Goal: Task Accomplishment & Management: Manage account settings

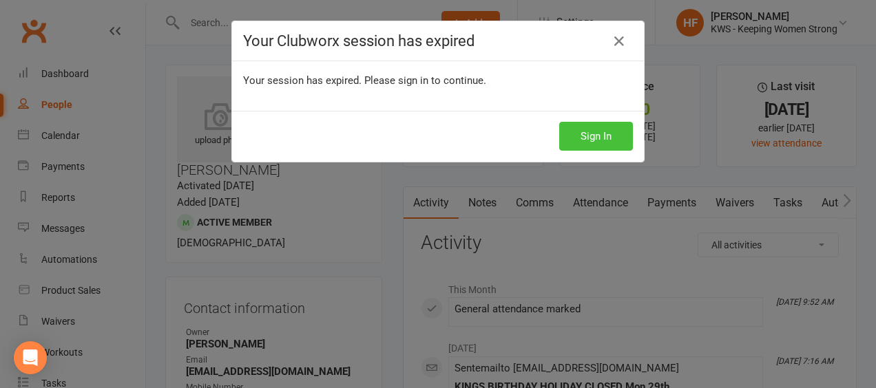
click at [584, 132] on button "Sign In" at bounding box center [596, 136] width 74 height 29
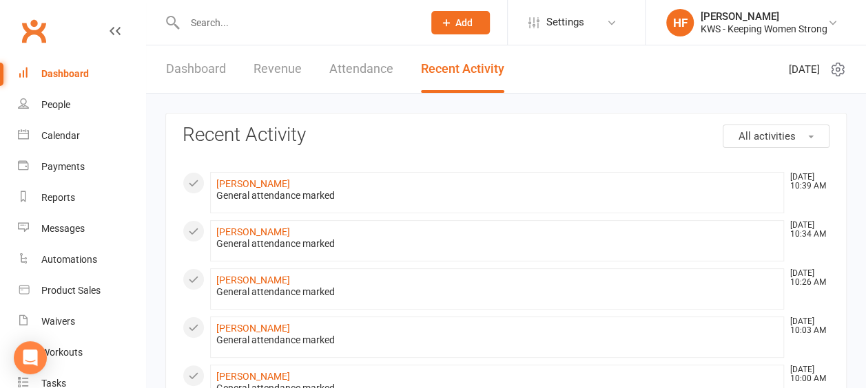
click at [242, 11] on div at bounding box center [289, 22] width 248 height 45
click at [240, 26] on input "text" at bounding box center [296, 22] width 233 height 19
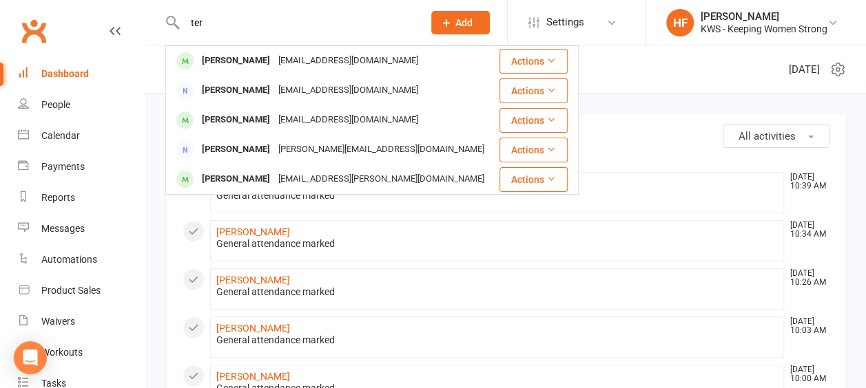
type input "ter"
click at [73, 74] on div "Dashboard" at bounding box center [65, 73] width 48 height 11
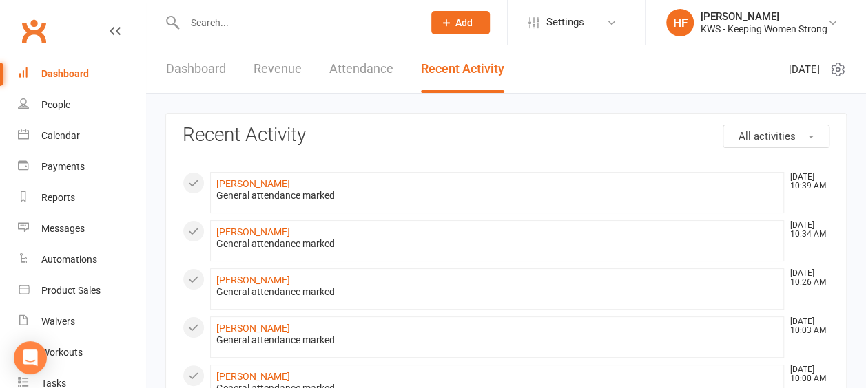
drag, startPoint x: 196, startPoint y: 66, endPoint x: 211, endPoint y: 66, distance: 15.1
click at [196, 67] on link "Dashboard" at bounding box center [196, 69] width 60 height 48
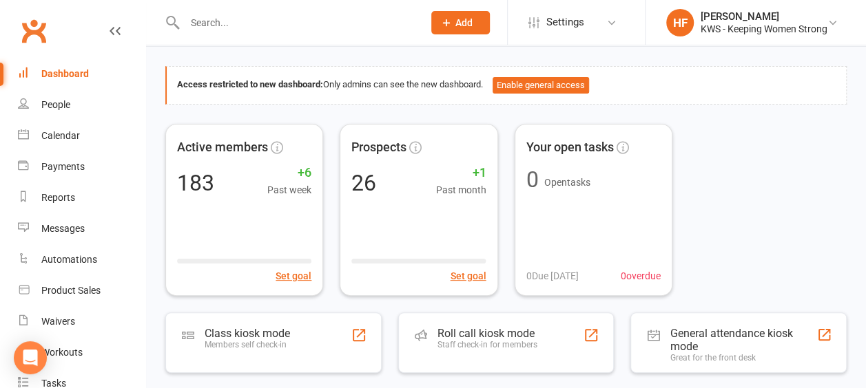
scroll to position [69, 0]
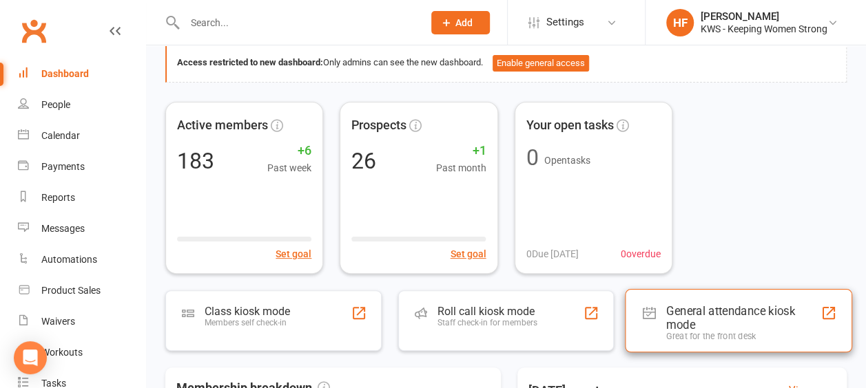
click at [681, 314] on div "General attendance kiosk mode" at bounding box center [743, 318] width 154 height 28
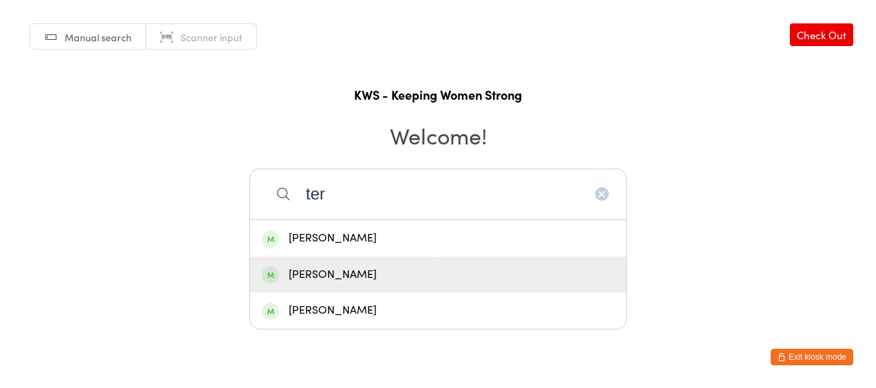
type input "ter"
click at [348, 275] on div "Teresa Fisalli" at bounding box center [438, 275] width 353 height 19
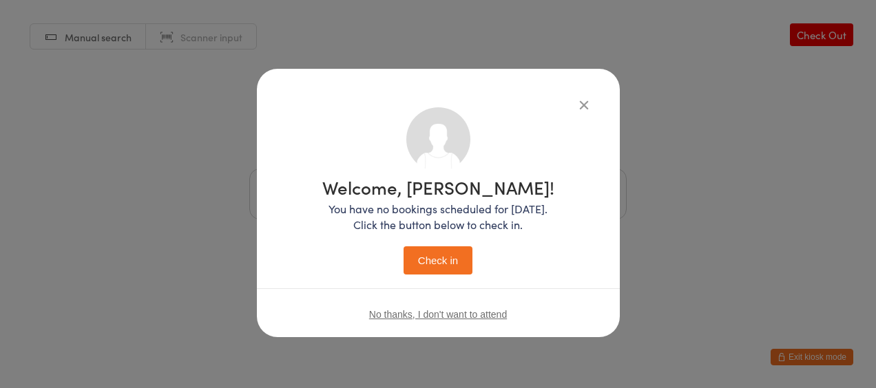
click at [430, 260] on button "Check in" at bounding box center [438, 261] width 69 height 28
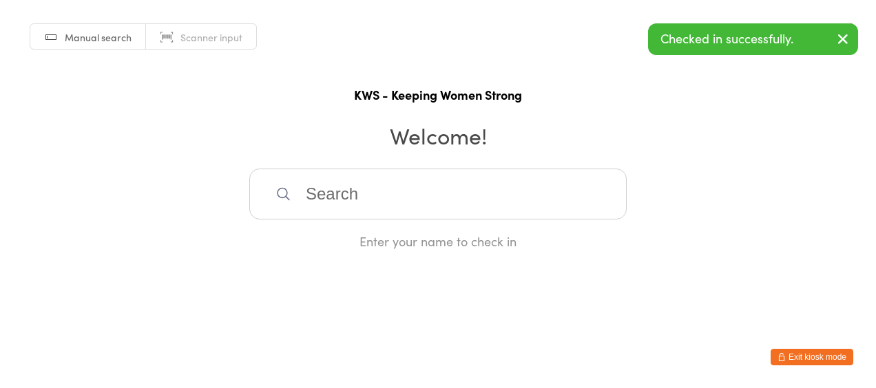
click at [799, 354] on button "Exit kiosk mode" at bounding box center [812, 357] width 83 height 17
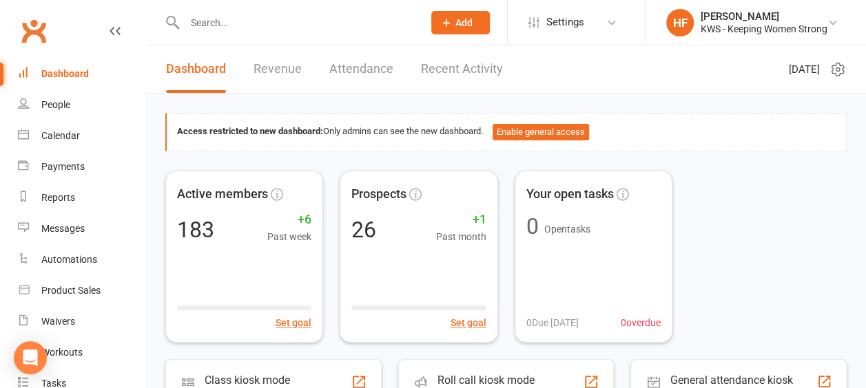
click at [69, 75] on div "Dashboard" at bounding box center [65, 73] width 48 height 11
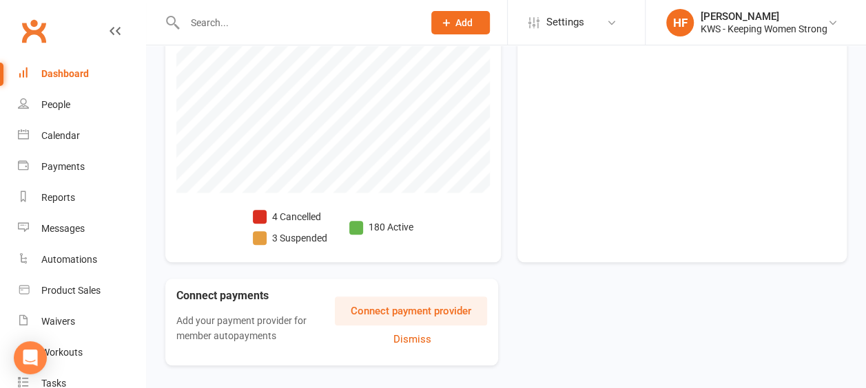
scroll to position [551, 0]
click at [262, 210] on span at bounding box center [260, 216] width 14 height 14
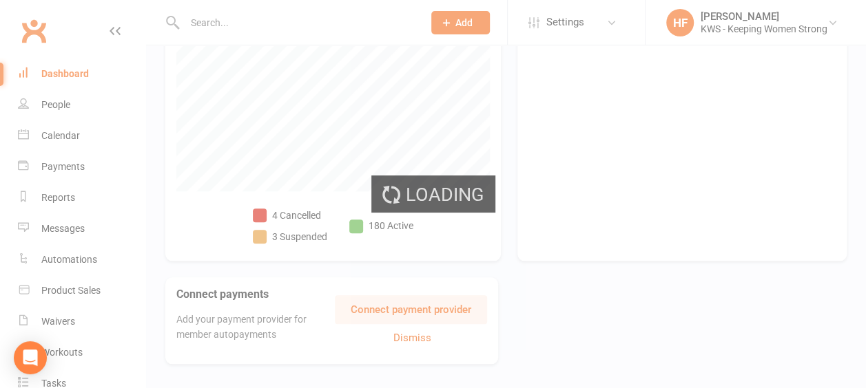
select select "no_trial"
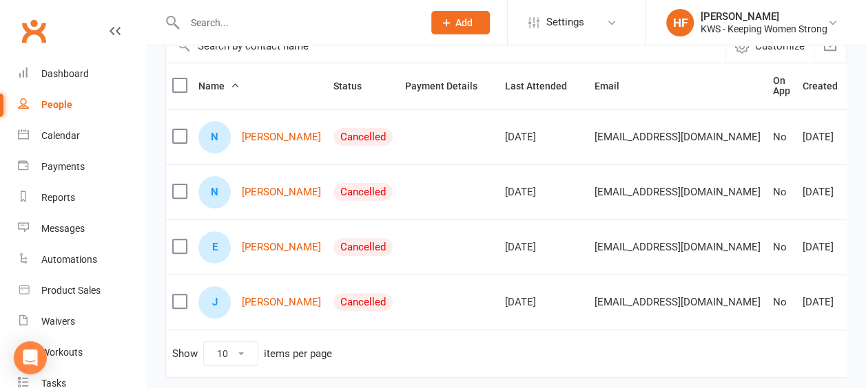
scroll to position [138, 0]
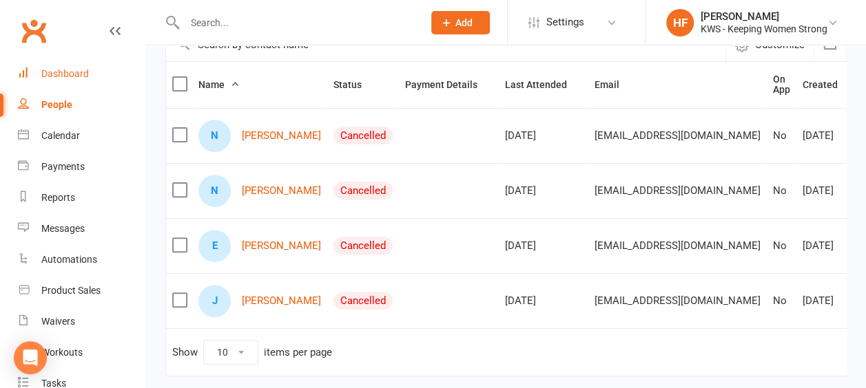
click at [79, 77] on div "Dashboard" at bounding box center [65, 73] width 48 height 11
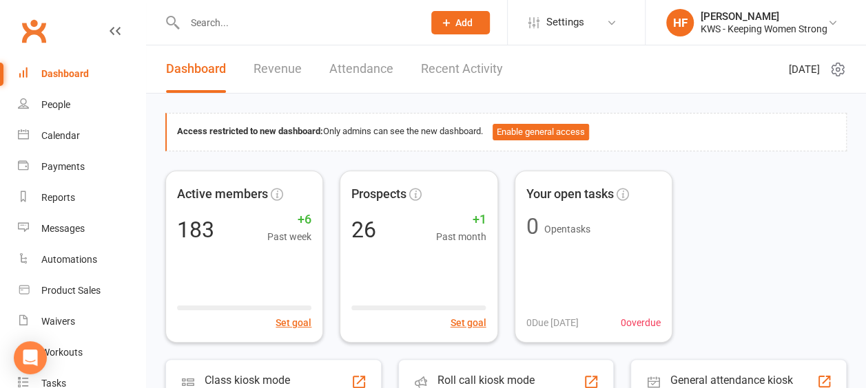
click at [233, 23] on input "text" at bounding box center [296, 22] width 233 height 19
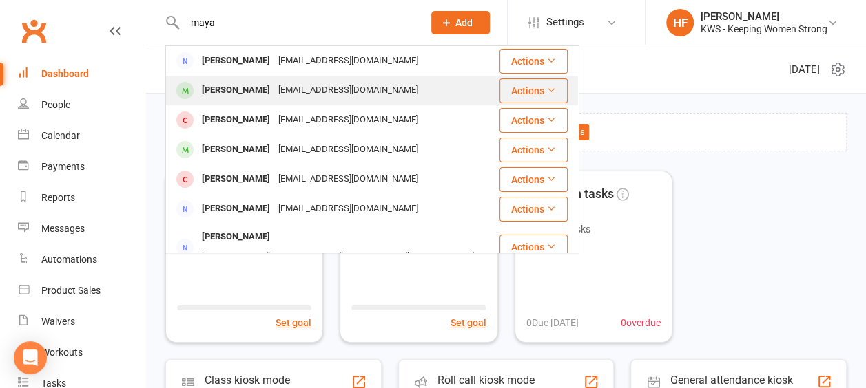
type input "maya"
click at [236, 94] on div "[PERSON_NAME]" at bounding box center [236, 91] width 76 height 20
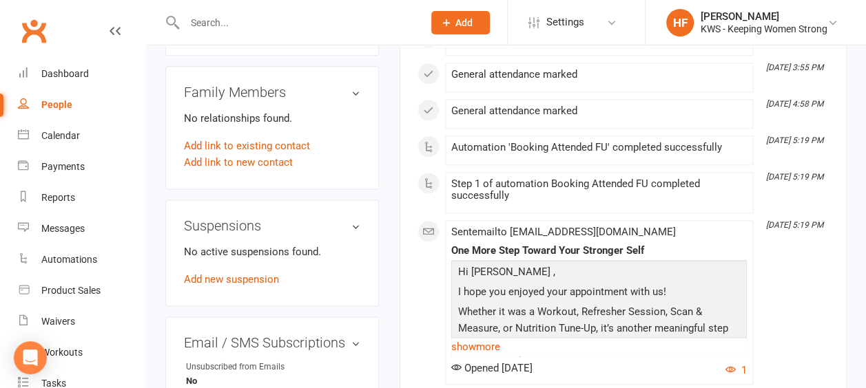
scroll to position [895, 0]
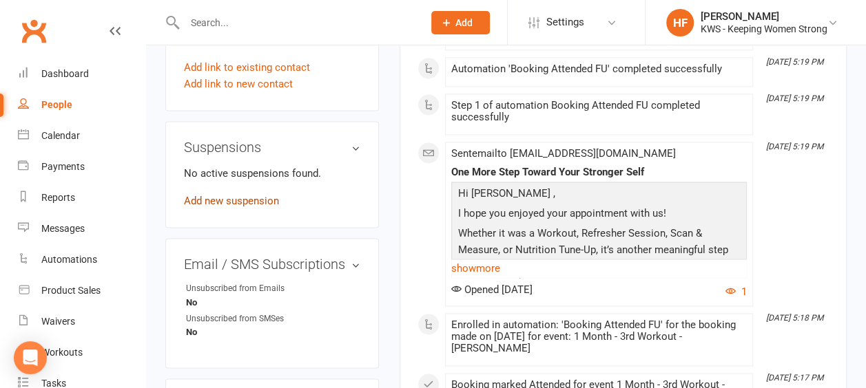
click at [230, 195] on link "Add new suspension" at bounding box center [231, 201] width 95 height 12
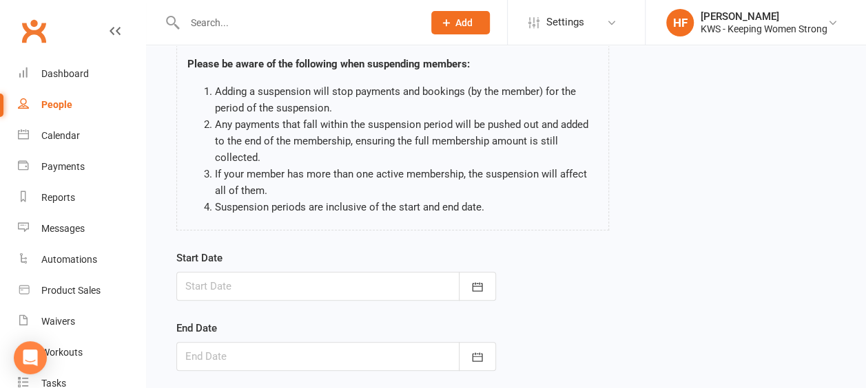
scroll to position [207, 0]
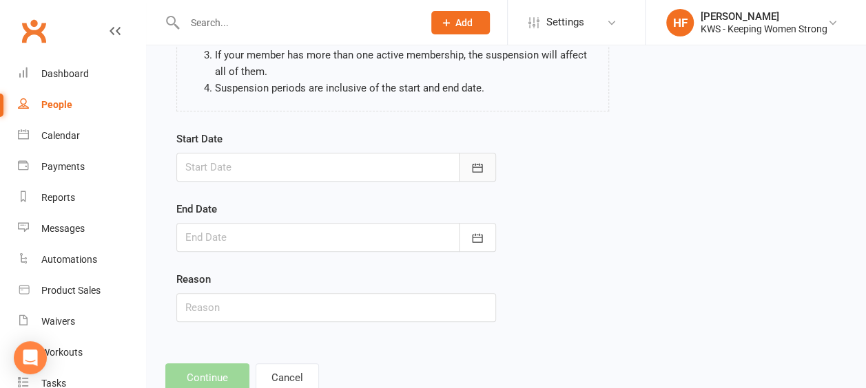
click at [477, 167] on icon "button" at bounding box center [477, 168] width 14 height 14
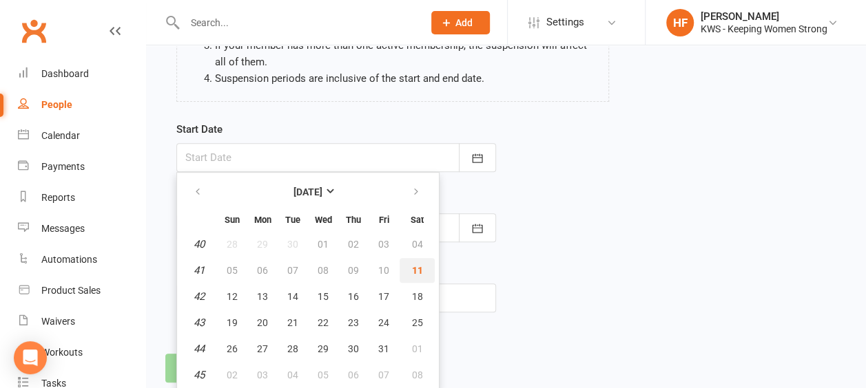
click at [417, 268] on span "11" at bounding box center [417, 270] width 11 height 11
type input "[DATE]"
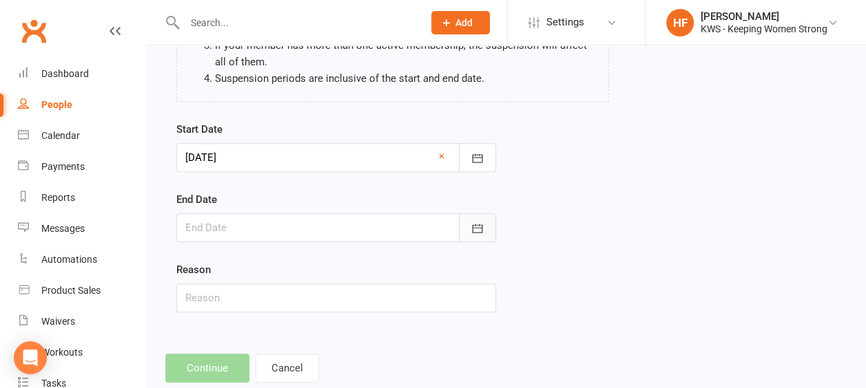
click at [477, 227] on icon "button" at bounding box center [477, 229] width 14 height 14
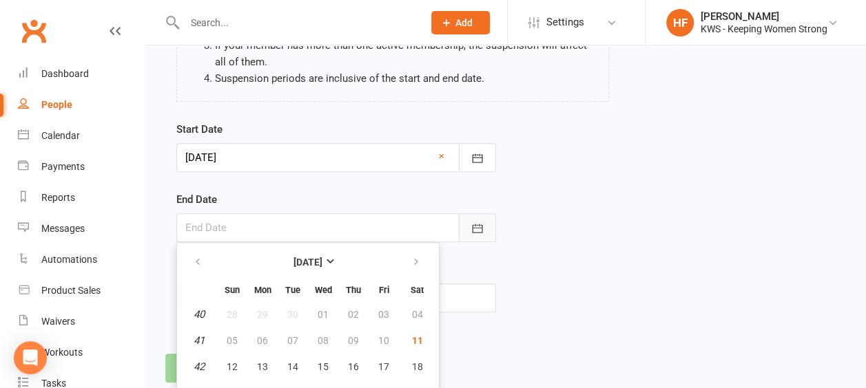
scroll to position [286, 0]
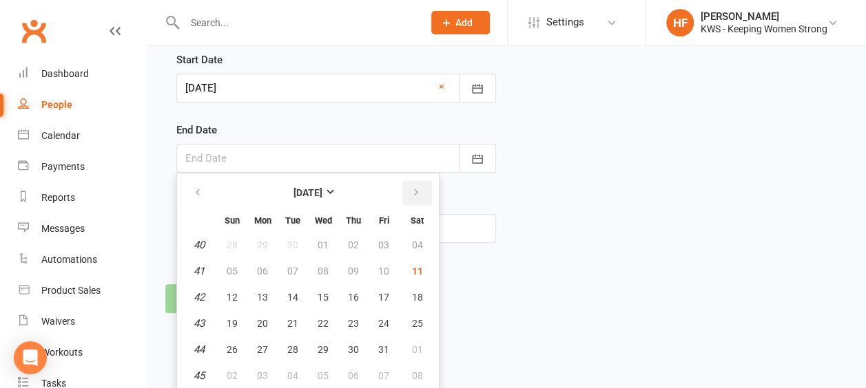
click at [413, 187] on icon "button" at bounding box center [416, 192] width 10 height 11
click at [413, 189] on icon "button" at bounding box center [416, 192] width 10 height 11
drag, startPoint x: 355, startPoint y: 269, endPoint x: 351, endPoint y: 257, distance: 12.4
click at [354, 267] on span "11" at bounding box center [353, 271] width 11 height 11
type input "[DATE]"
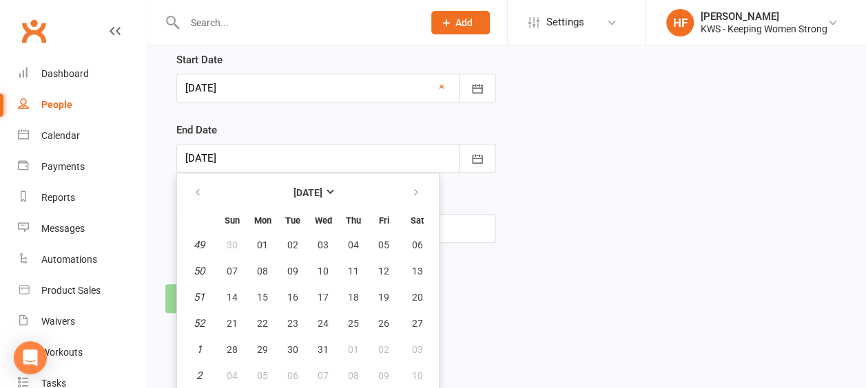
scroll to position [247, 0]
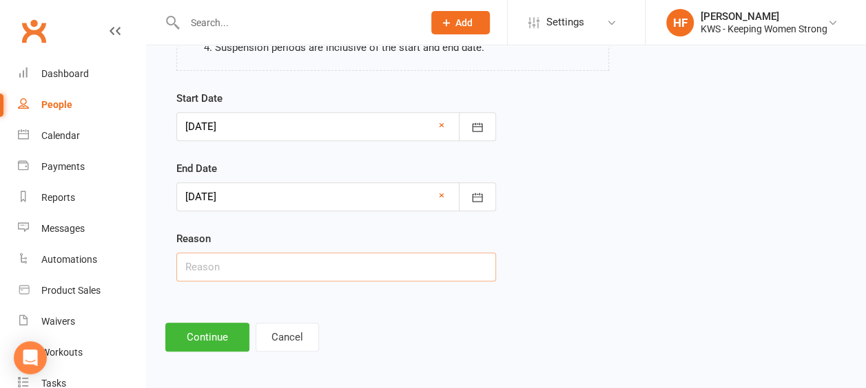
click at [215, 266] on input "text" at bounding box center [336, 267] width 320 height 29
type input "med"
click at [214, 329] on button "Continue" at bounding box center [207, 337] width 84 height 29
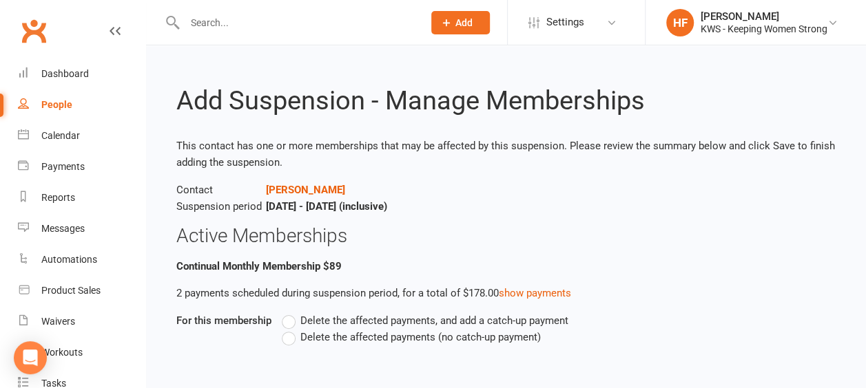
click at [288, 335] on label "Delete the affected payments (no catch-up payment)" at bounding box center [411, 337] width 259 height 17
click at [288, 329] on input "Delete the affected payments (no catch-up payment)" at bounding box center [286, 329] width 9 height 0
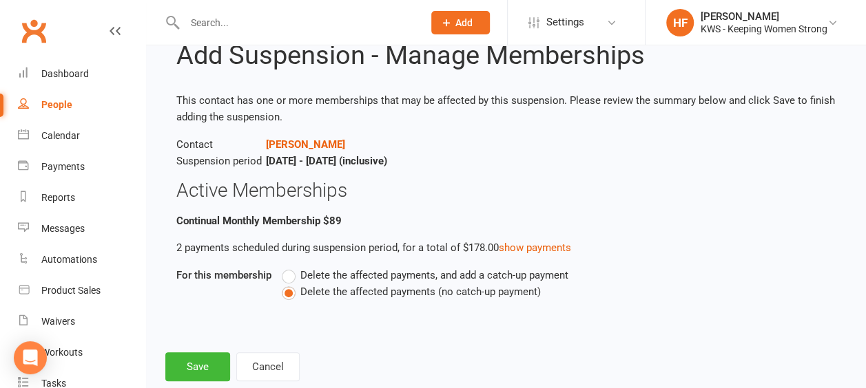
scroll to position [77, 0]
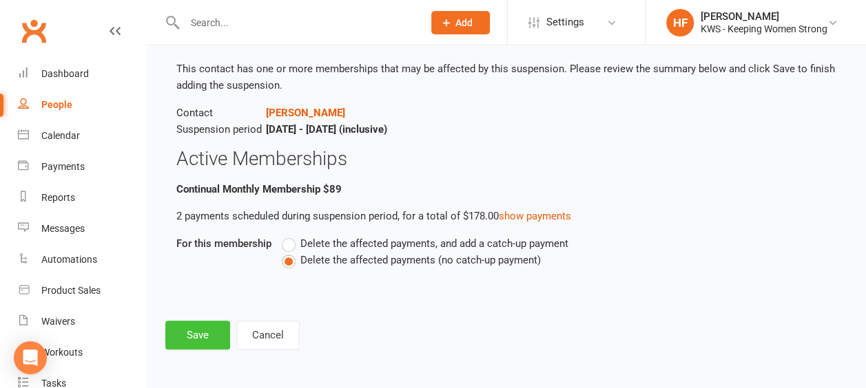
click at [197, 334] on button "Save" at bounding box center [197, 335] width 65 height 29
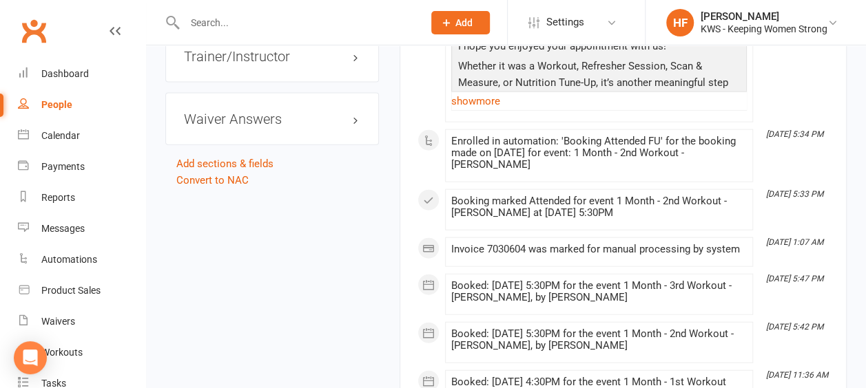
scroll to position [1430, 0]
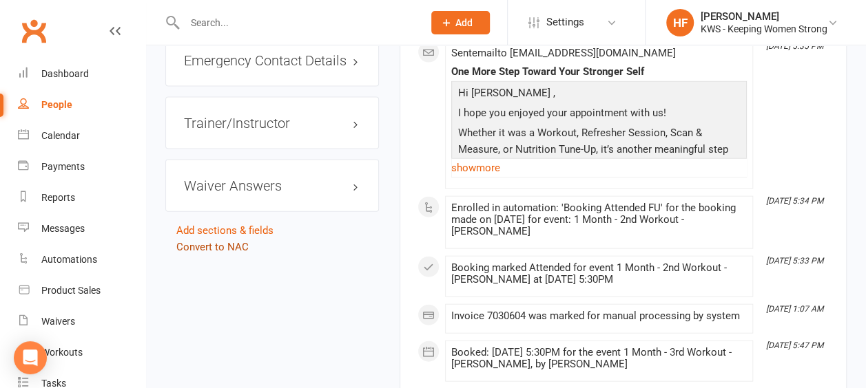
click at [205, 241] on link "Convert to NAC" at bounding box center [212, 247] width 72 height 12
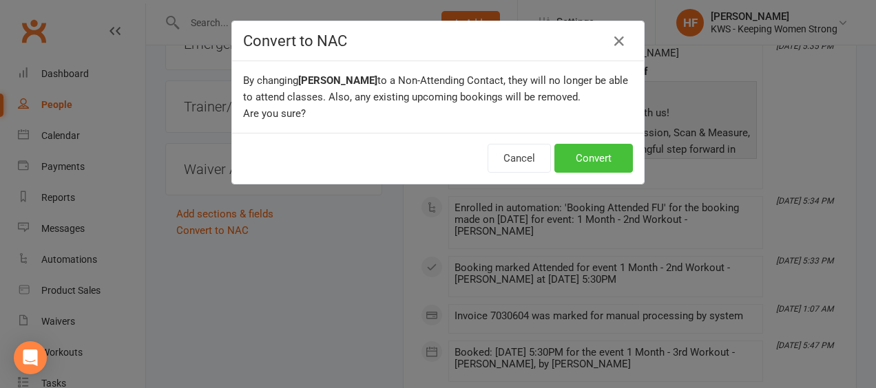
click at [593, 157] on button "Convert" at bounding box center [593, 158] width 79 height 29
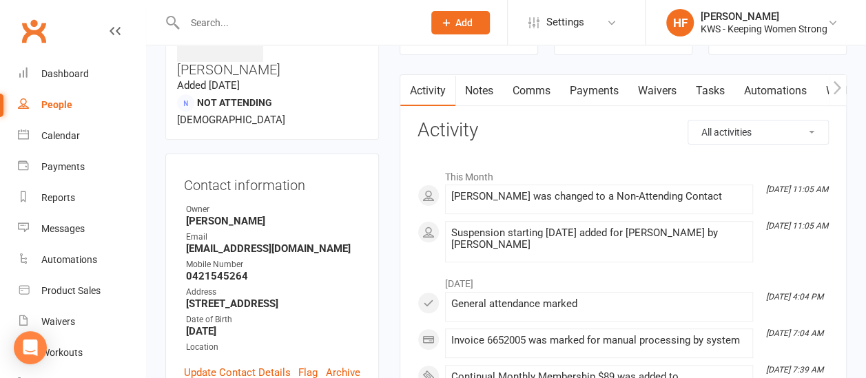
scroll to position [138, 0]
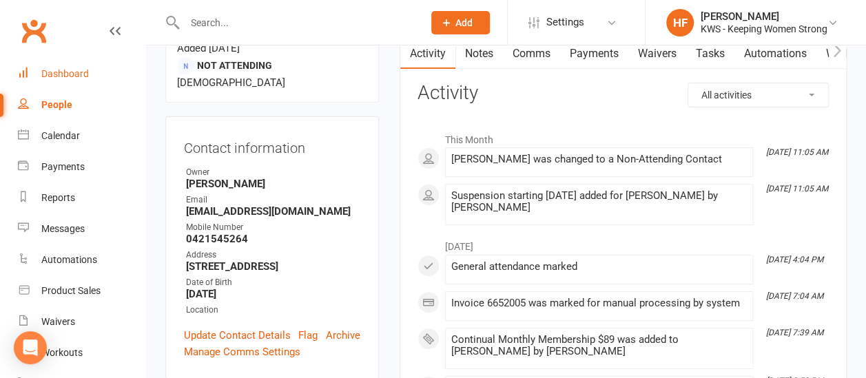
click at [72, 72] on div "Dashboard" at bounding box center [65, 73] width 48 height 11
